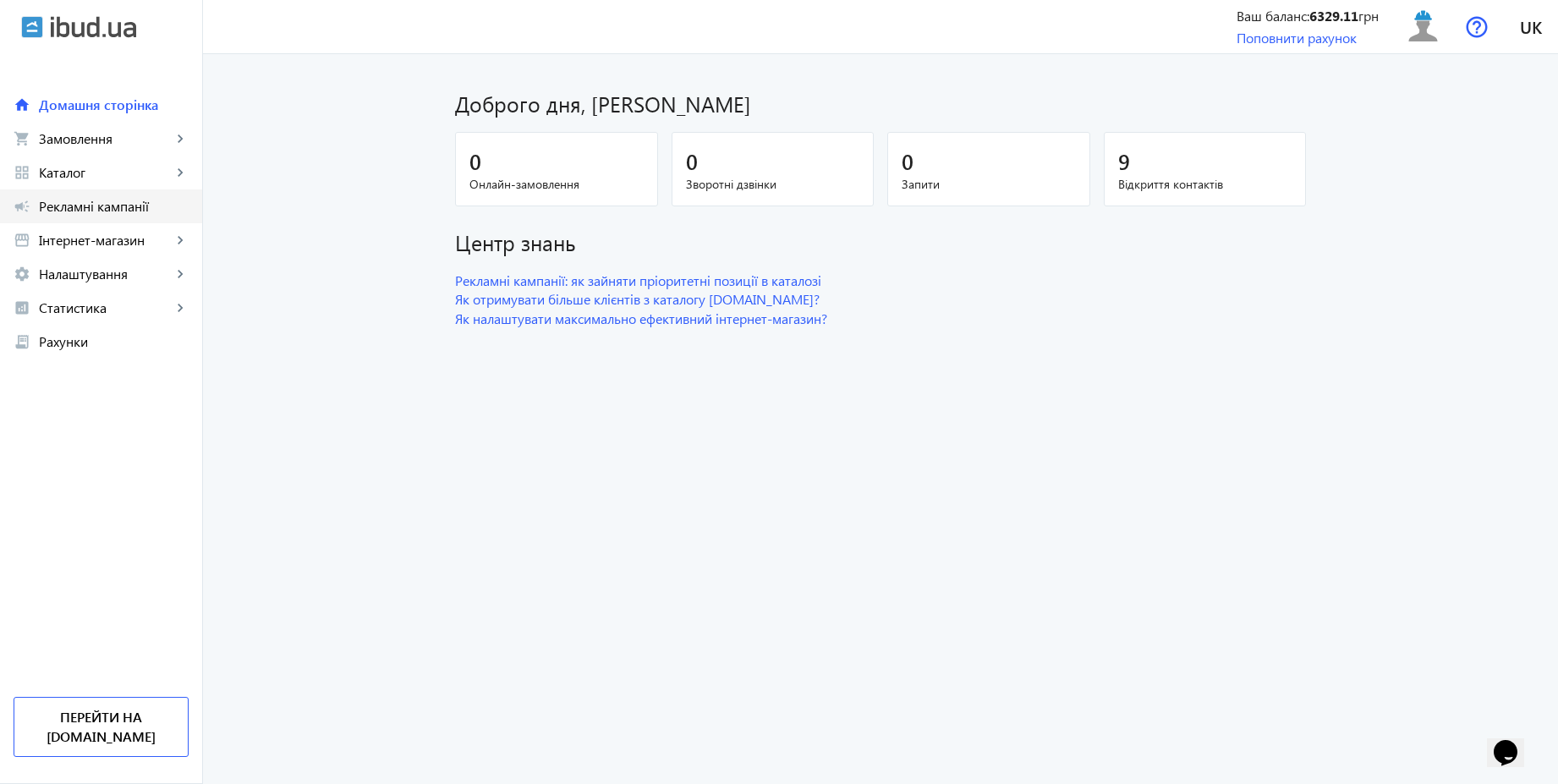
click at [111, 206] on span "Рекламні кампанії" at bounding box center [113, 206] width 150 height 17
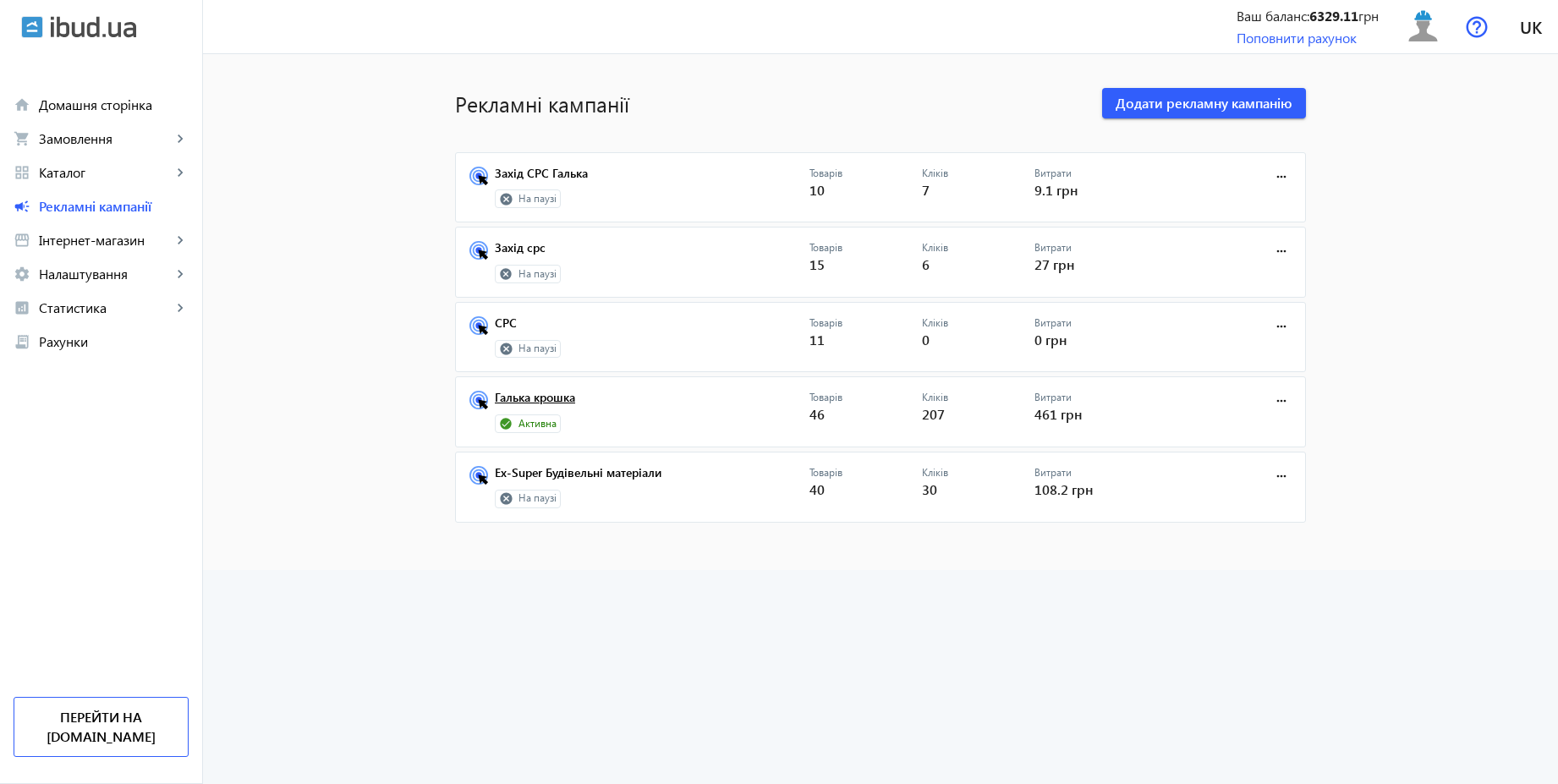
click at [542, 401] on link "Галька крошка" at bounding box center [651, 403] width 315 height 24
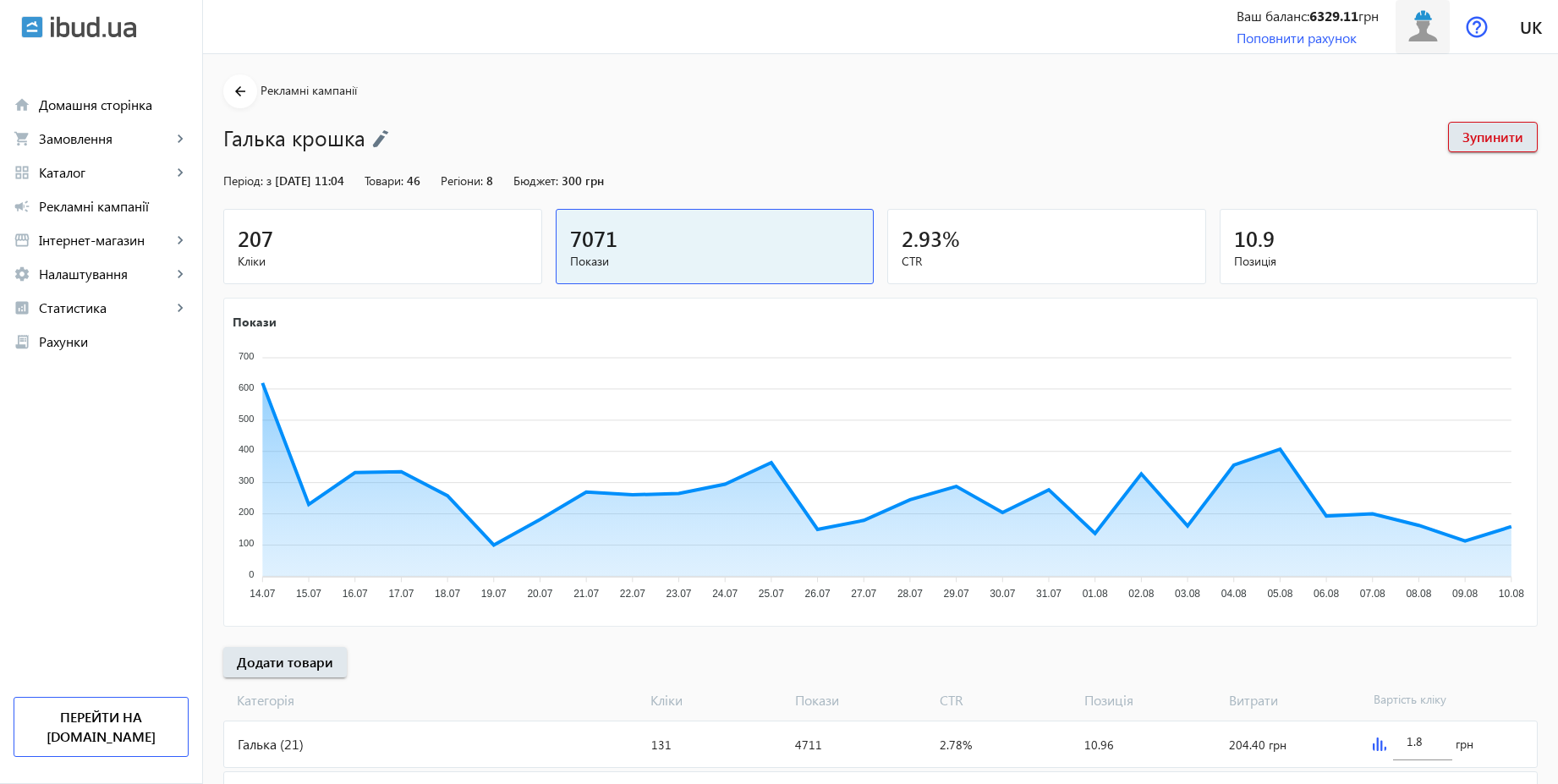
click at [1419, 34] on img at bounding box center [1423, 27] width 38 height 38
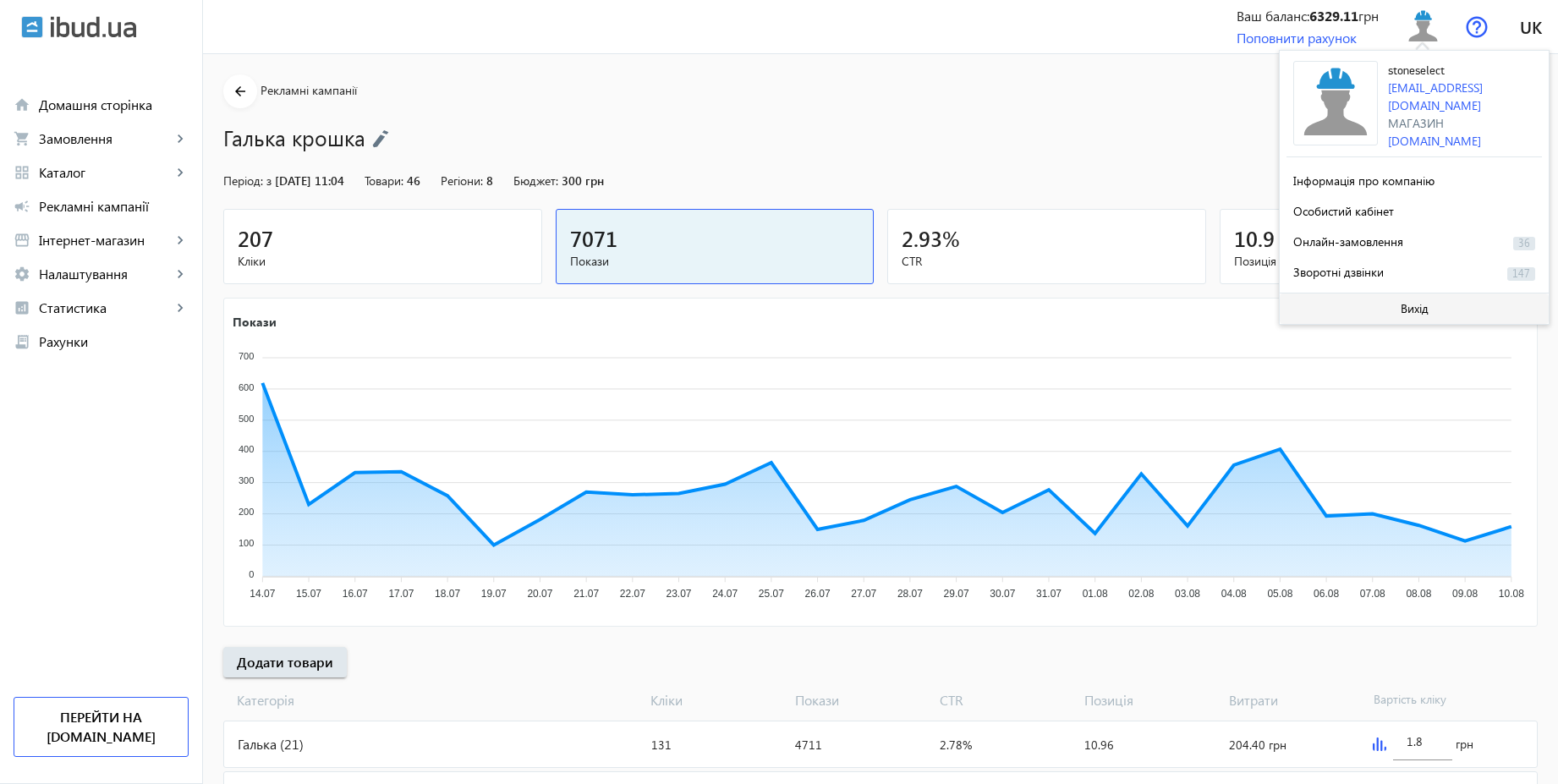
click at [1406, 308] on span "Вихід" at bounding box center [1414, 308] width 28 height 14
